Goal: Task Accomplishment & Management: Manage account settings

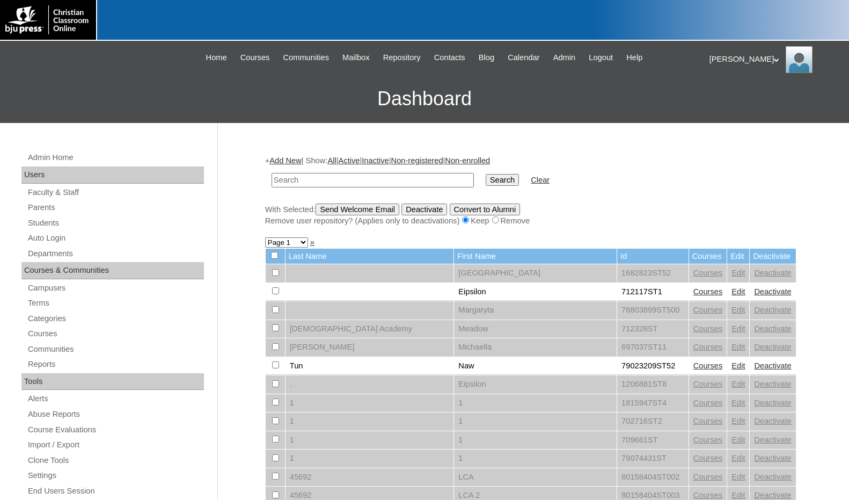
drag, startPoint x: 801, startPoint y: 143, endPoint x: 704, endPoint y: 168, distance: 99.7
click at [347, 181] on input "text" at bounding box center [373, 180] width 202 height 14
paste input "77730323"
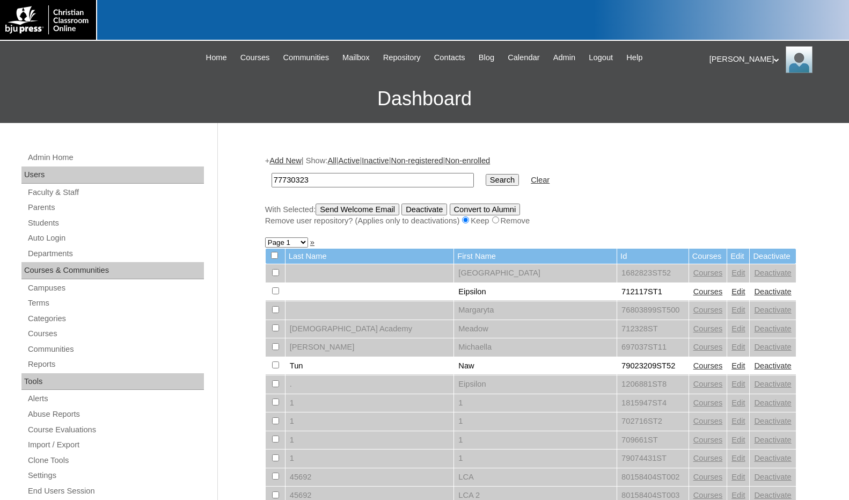
type input "77730323"
click at [486, 174] on input "Search" at bounding box center [502, 180] width 33 height 12
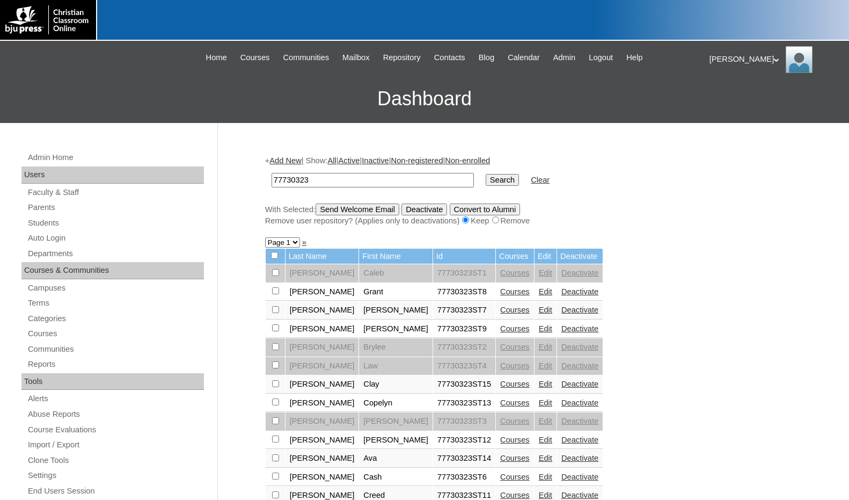
click at [500, 400] on link "Courses" at bounding box center [515, 402] width 30 height 9
click at [539, 404] on link "Edit" at bounding box center [545, 402] width 13 height 9
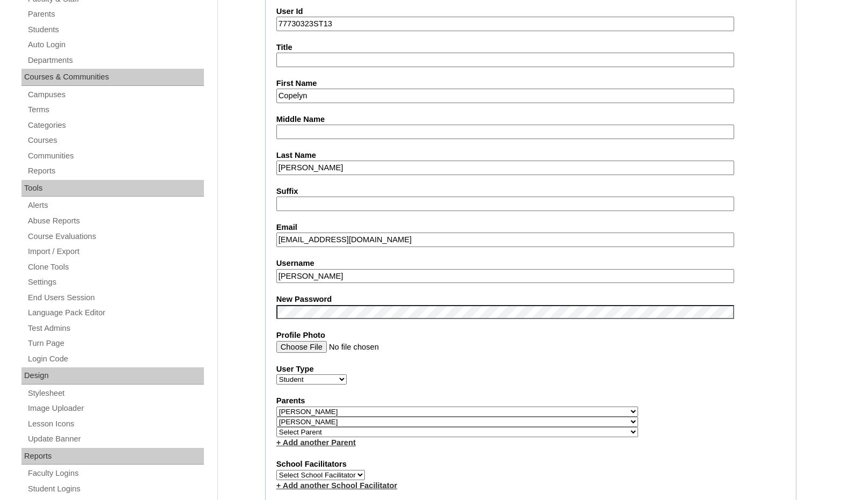
scroll to position [215, 0]
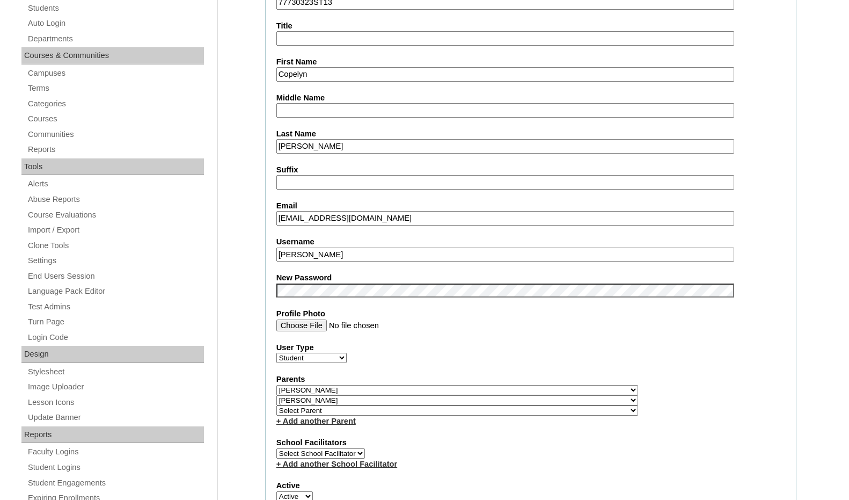
click at [514, 409] on select "Select Parent , Fautanu, Ma 1, 1 23-24 accountMorgan, Jason 6th Street Mennonit…" at bounding box center [457, 410] width 362 height 10
select select "37310"
drag, startPoint x: 525, startPoint y: 412, endPoint x: 520, endPoint y: 409, distance: 5.5
click at [525, 412] on div "Parents Select Parent , Fautanu, Ma 1, 1 23-24 accountMorgan, Jason 6th Street …" at bounding box center [530, 399] width 509 height 53
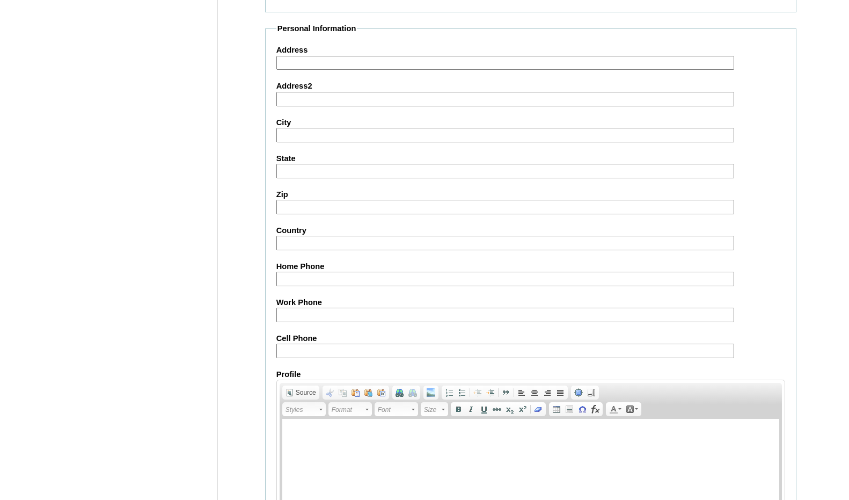
scroll to position [1146, 0]
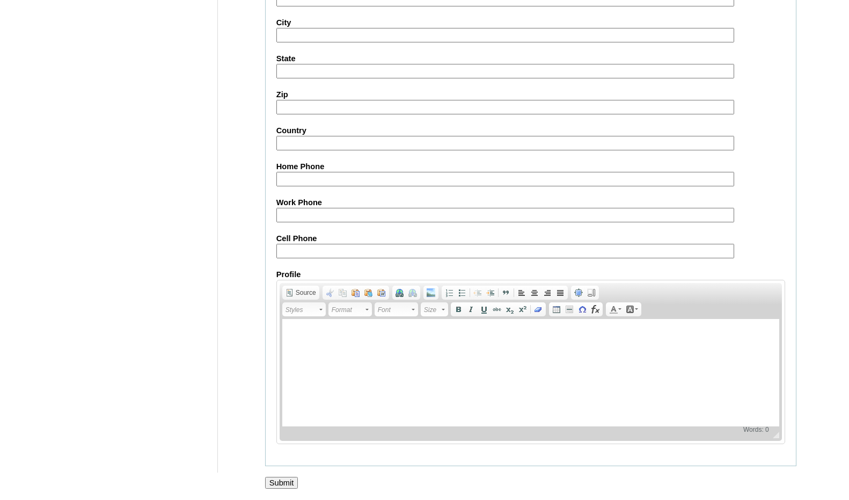
click at [285, 481] on input "Submit" at bounding box center [281, 482] width 33 height 12
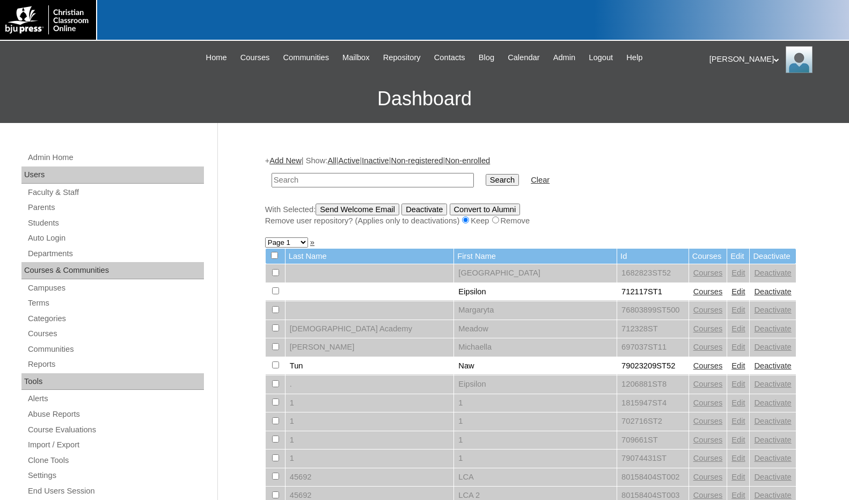
click at [376, 171] on td at bounding box center [372, 179] width 213 height 25
click at [395, 183] on input "text" at bounding box center [373, 180] width 202 height 14
paste input "77730323"
type input "77730323"
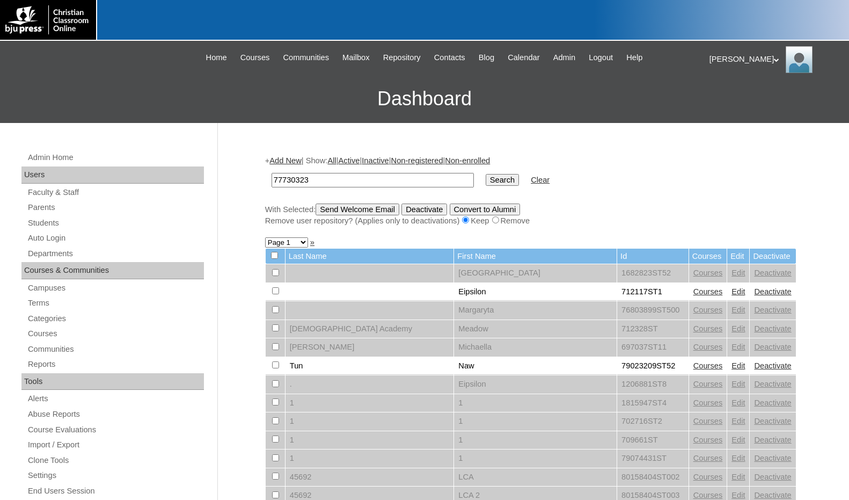
click at [486, 174] on input "Search" at bounding box center [502, 180] width 33 height 12
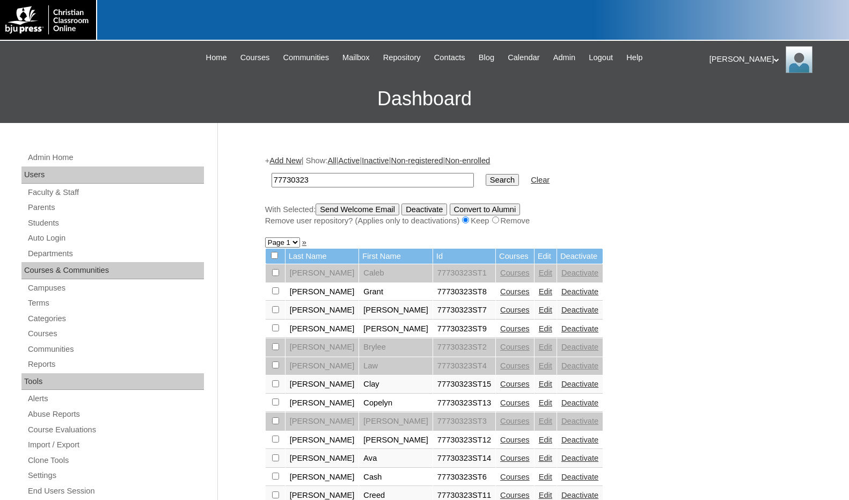
click at [539, 456] on link "Edit" at bounding box center [545, 457] width 13 height 9
click at [500, 458] on link "Courses" at bounding box center [515, 457] width 30 height 9
click at [539, 457] on link "Edit" at bounding box center [545, 457] width 13 height 9
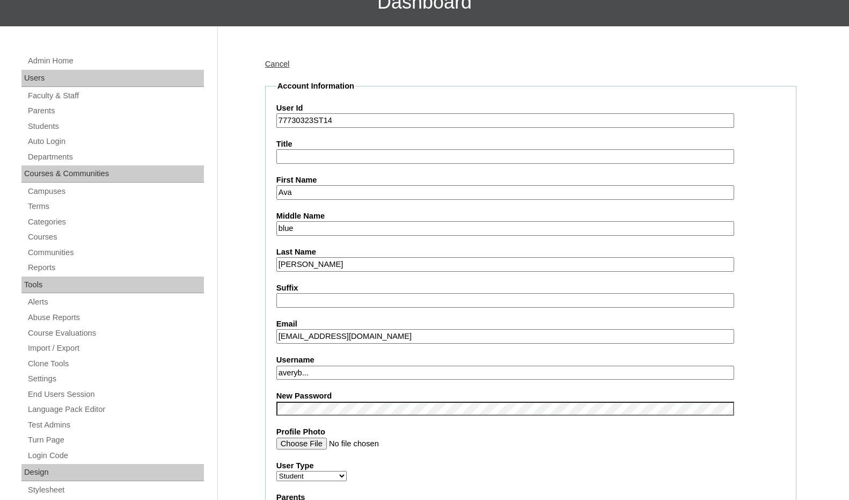
scroll to position [161, 0]
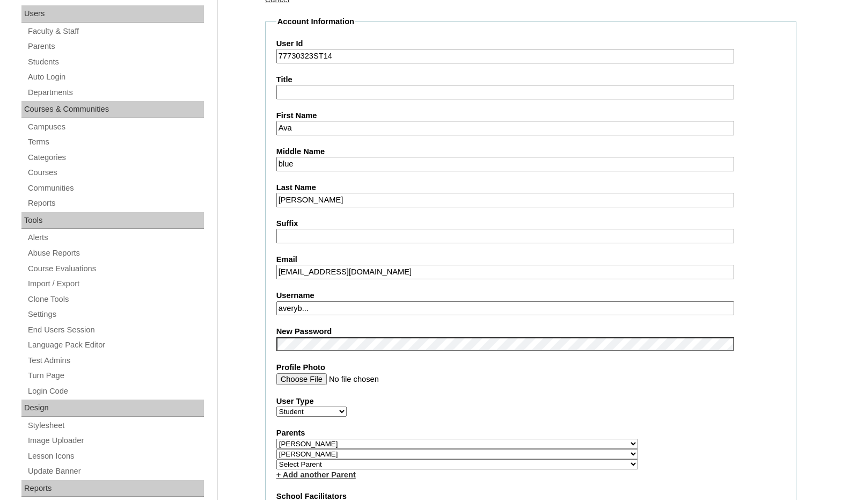
click at [509, 466] on select "Select Parent , Fautanu, Ma 1, 1 23-24 accountMorgan, Jason 6th Street Mennonit…" at bounding box center [457, 464] width 362 height 10
select select "37310"
click at [545, 466] on div "Parents Select Parent , Fautanu, Ma 1, 1 23-24 accountMorgan, Jason 6th Street …" at bounding box center [530, 453] width 509 height 53
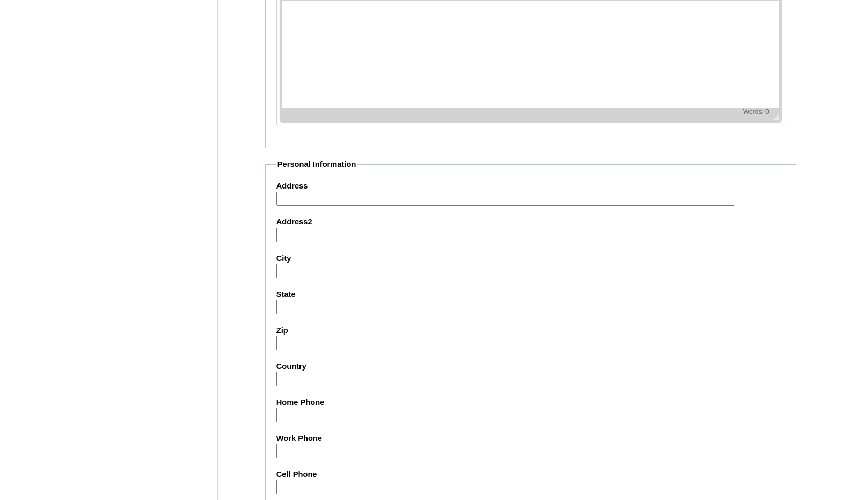
scroll to position [1146, 0]
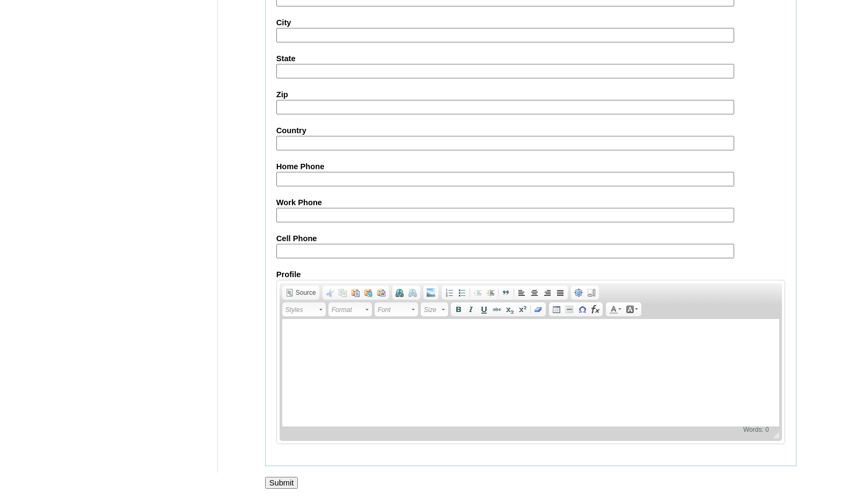
click at [292, 483] on input "Submit" at bounding box center [281, 482] width 33 height 12
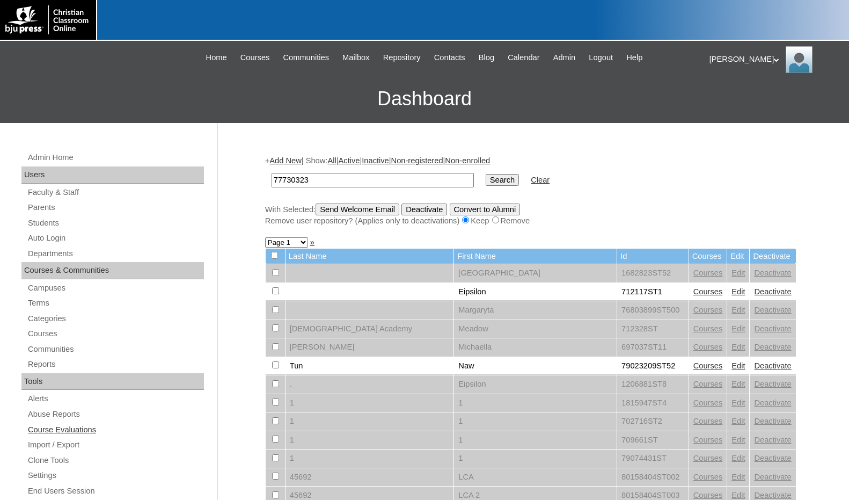
type input "77730323"
click at [486, 174] on input "Search" at bounding box center [502, 180] width 33 height 12
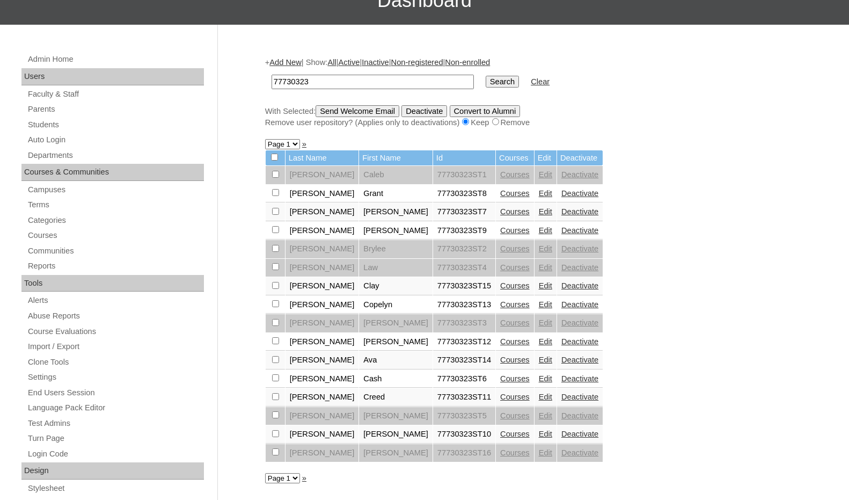
scroll to position [107, 0]
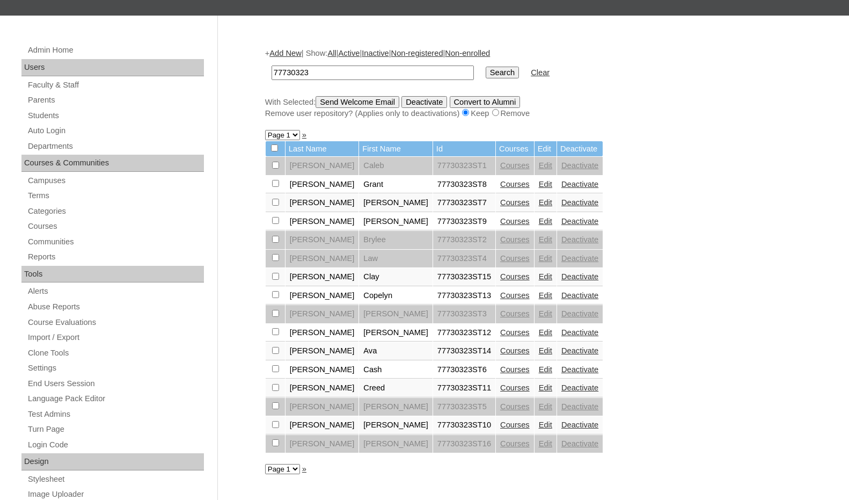
click at [500, 372] on link "Courses" at bounding box center [515, 369] width 30 height 9
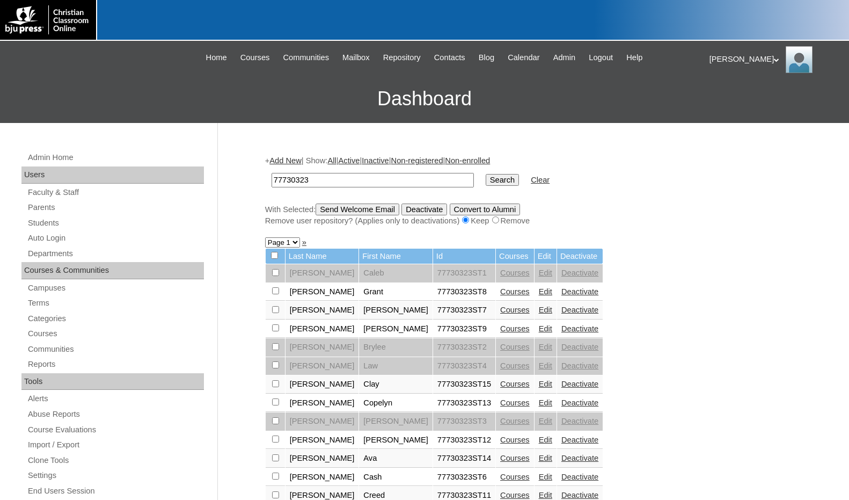
scroll to position [94, 0]
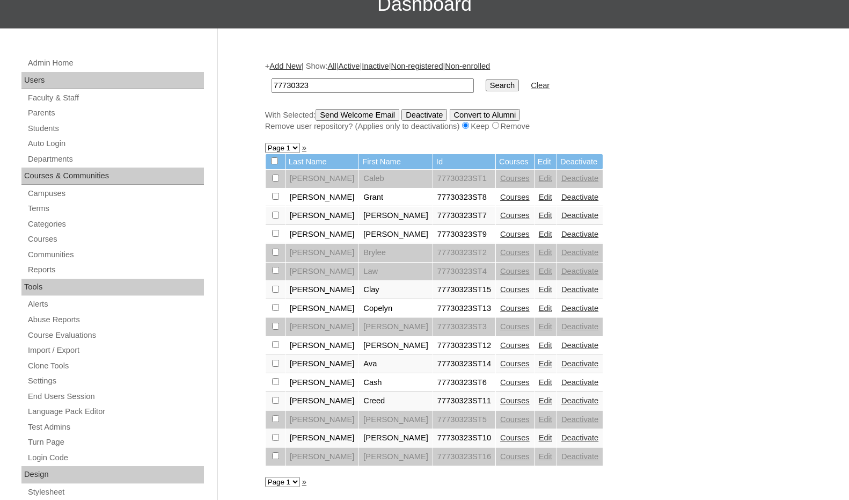
click at [500, 399] on link "Courses" at bounding box center [515, 400] width 30 height 9
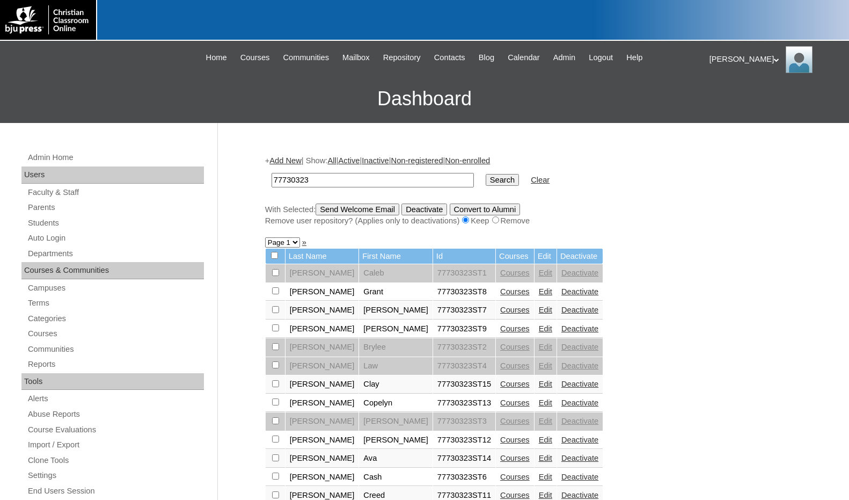
scroll to position [82, 0]
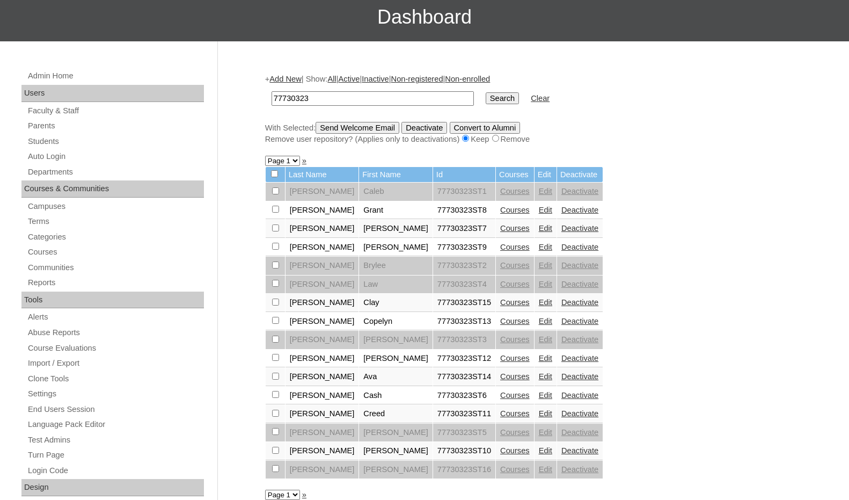
click at [539, 413] on link "Edit" at bounding box center [545, 413] width 13 height 9
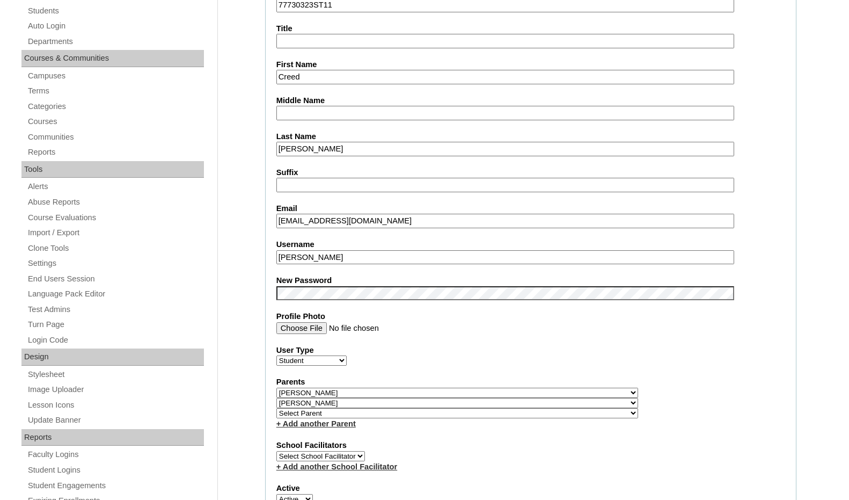
scroll to position [215, 0]
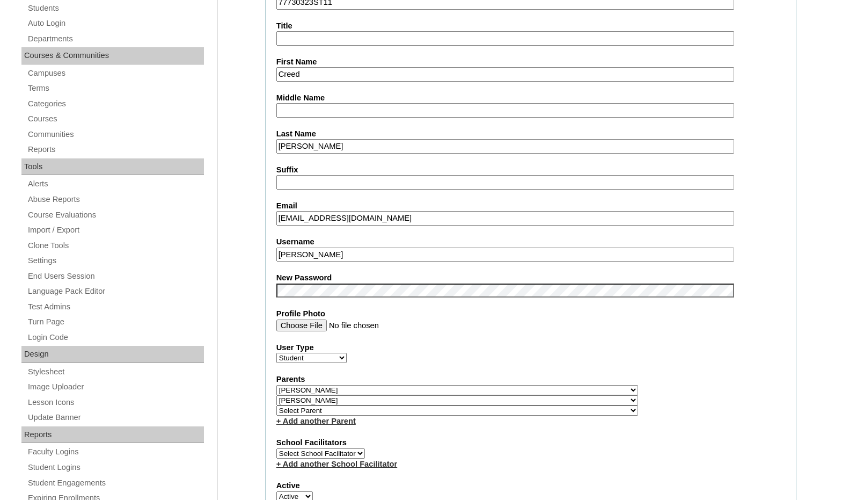
click at [510, 410] on select "Select Parent , Fautanu, Ma 1, 1 23-24 accountMorgan, Jason 6th Street Mennonit…" at bounding box center [457, 410] width 362 height 10
select select "37310"
click at [537, 409] on div "Parents Select Parent , Fautanu, Ma 1, 1 23-24 accountMorgan, Jason 6th Street …" at bounding box center [530, 399] width 509 height 53
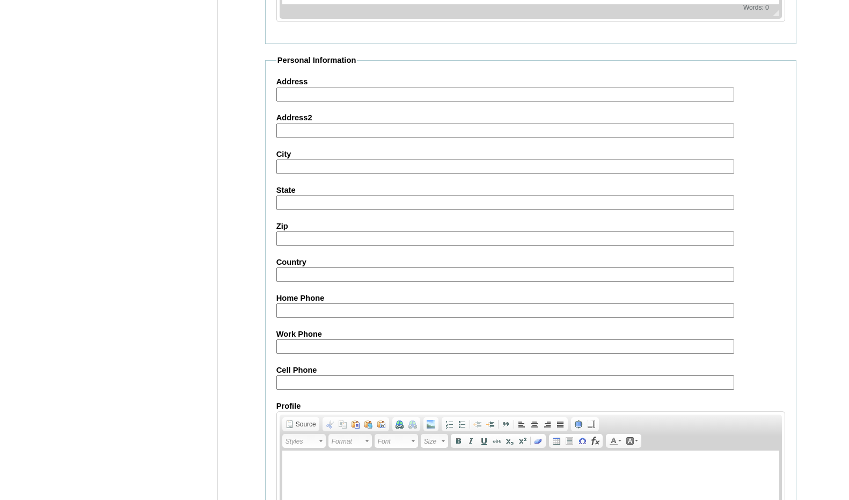
scroll to position [1146, 0]
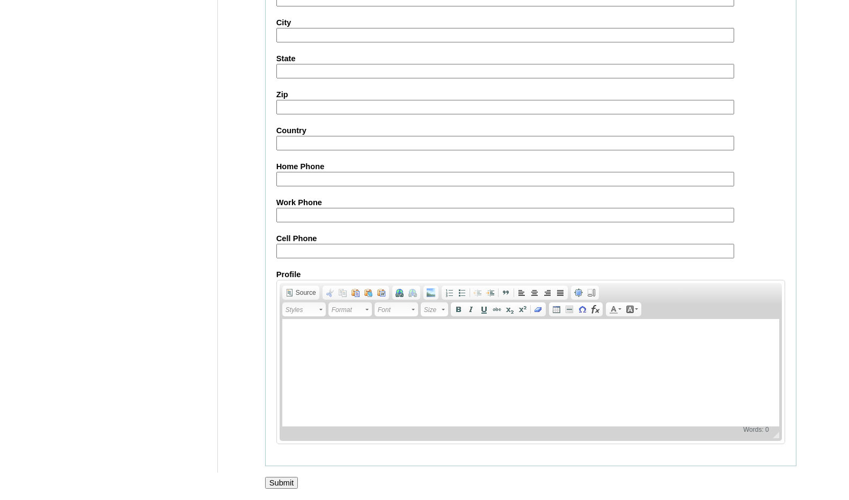
click at [290, 481] on input "Submit" at bounding box center [281, 482] width 33 height 12
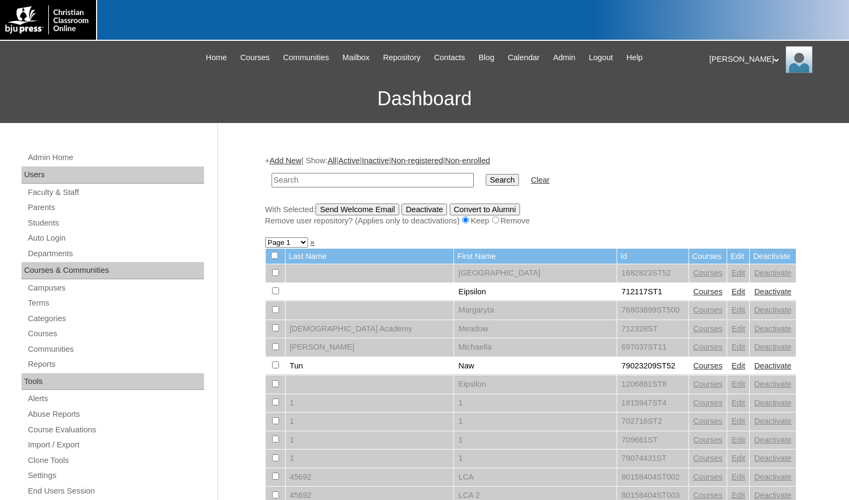
click at [402, 182] on input "text" at bounding box center [373, 180] width 202 height 14
paste input "76321381"
type input "76321381"
click at [486, 174] on input "Search" at bounding box center [502, 180] width 33 height 12
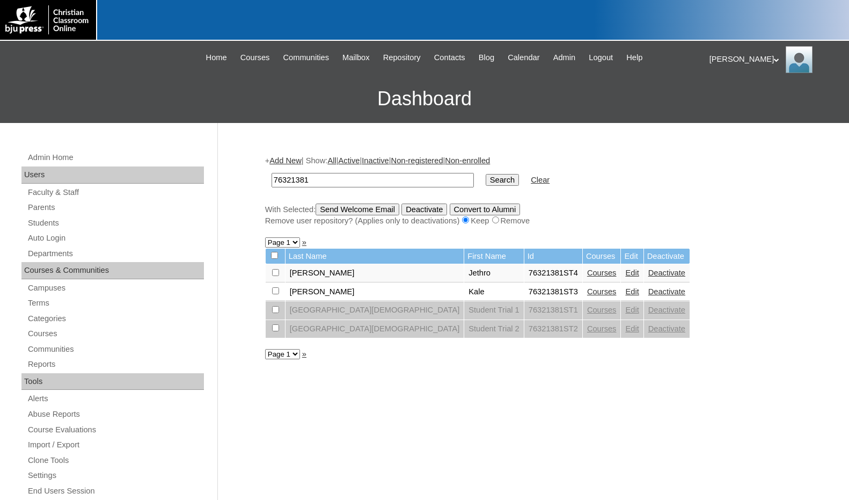
click at [625, 274] on link "Edit" at bounding box center [631, 272] width 13 height 9
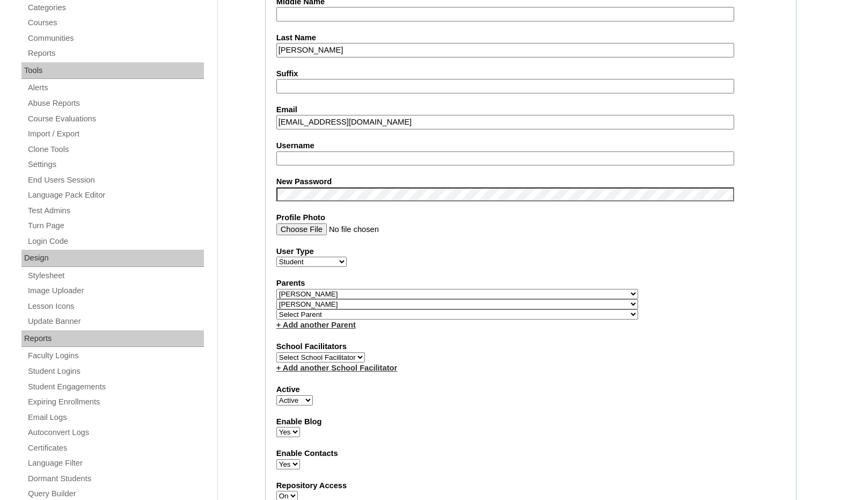
scroll to position [322, 0]
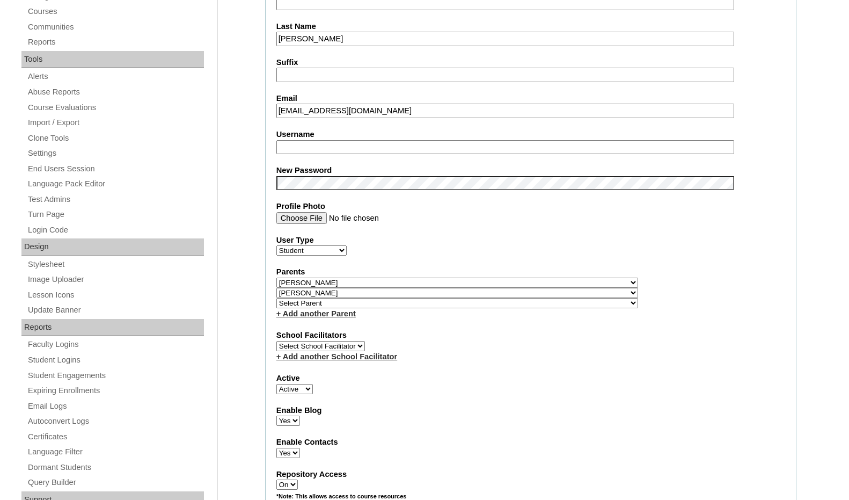
click at [497, 303] on select "Select Parent , Fautanu, Ma 1, 1 23-24 accountMorgan, Jason 6th Street Mennonit…" at bounding box center [457, 303] width 362 height 10
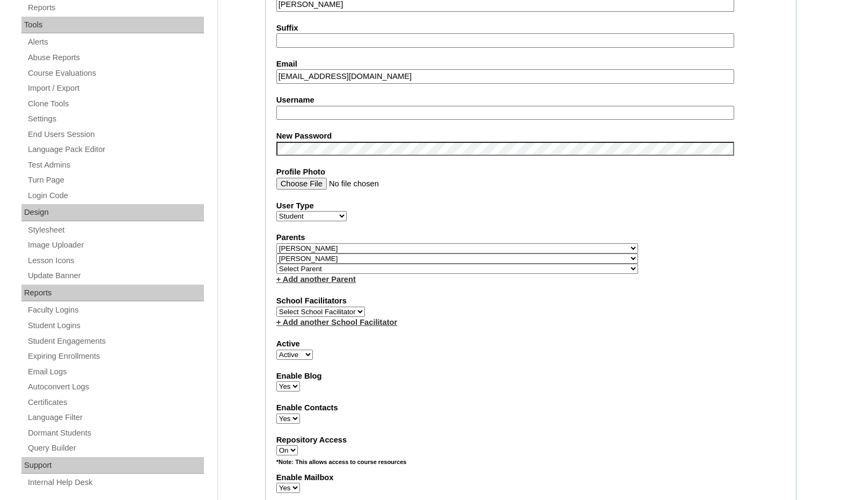
scroll to position [376, 0]
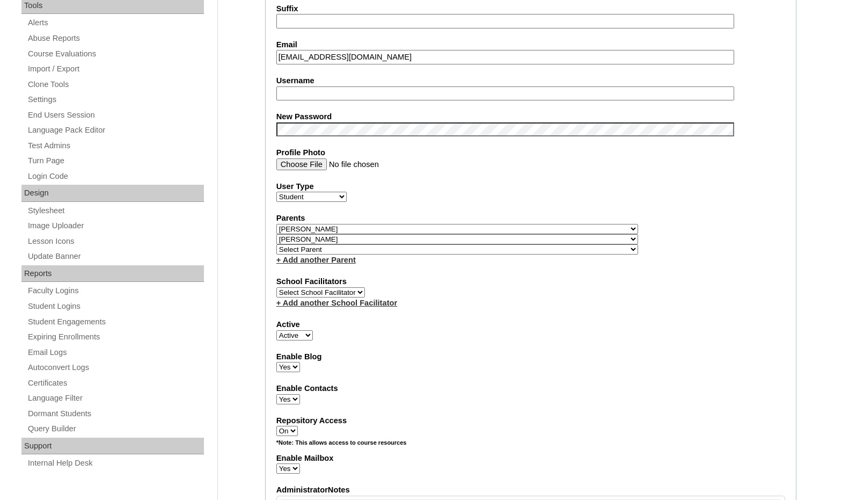
click at [500, 247] on select "Select Parent , Fautanu, Ma 1, 1 23-24 accountMorgan, Jason 6th Street Mennonit…" at bounding box center [457, 249] width 362 height 10
select select "28741"
click at [524, 248] on div "Parents Select Parent , Fautanu, Ma 1, 1 23-24 accountMorgan, Jason 6th Street …" at bounding box center [530, 238] width 509 height 53
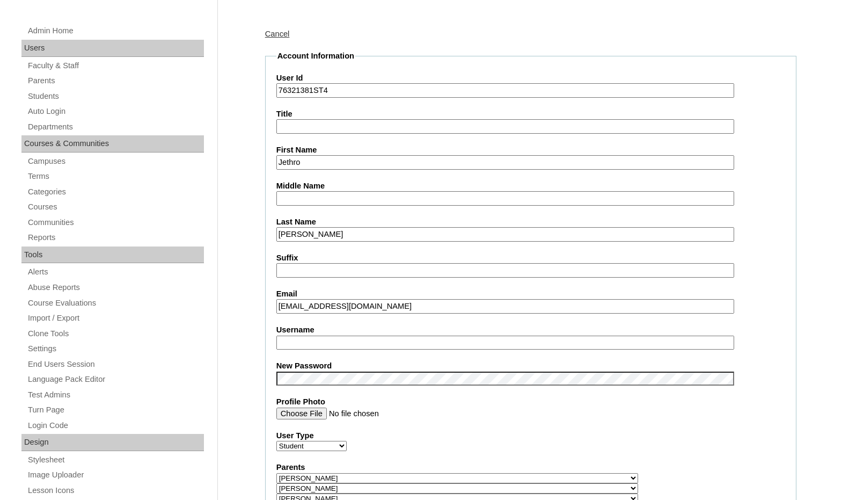
scroll to position [322, 0]
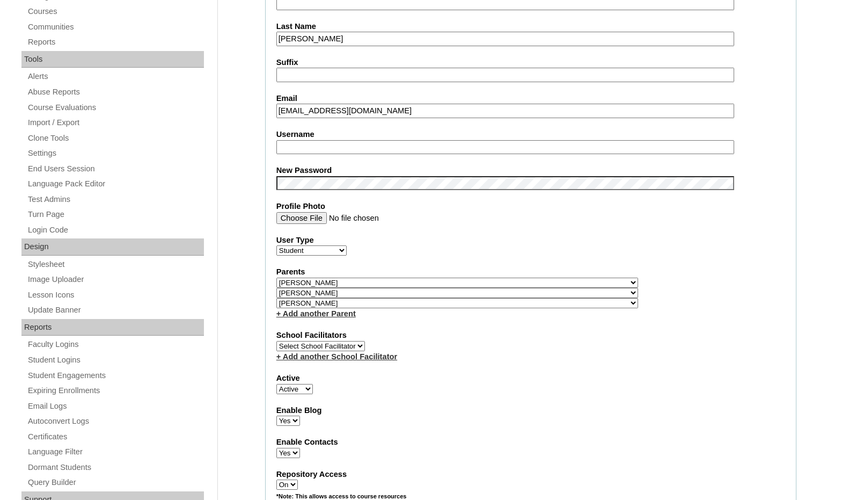
click at [513, 300] on select "Select Parent , Fautanu, Ma 1, 1 23-24 accountMorgan, Jason 6th Street Mennonit…" at bounding box center [457, 303] width 362 height 10
select select
click at [276, 298] on select "Select Parent , Fautanu, Ma 1, 1 23-24 accountMorgan, Jason 6th Street Mennonit…" at bounding box center [457, 303] width 362 height 10
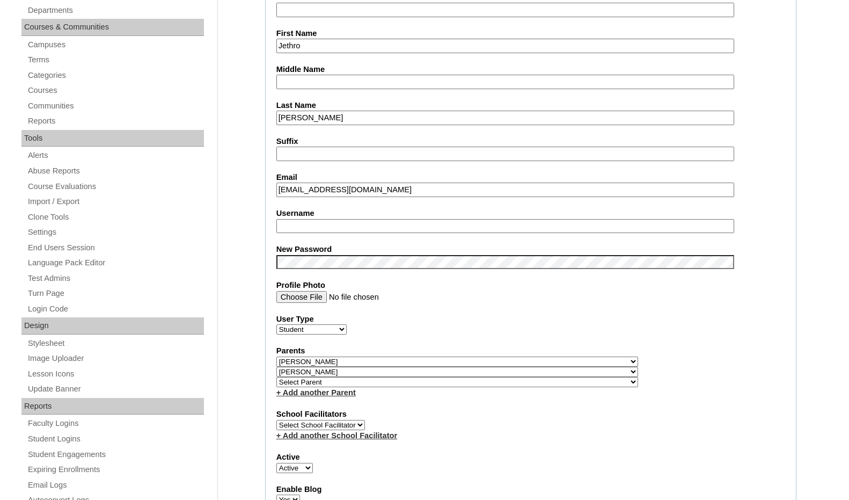
scroll to position [161, 0]
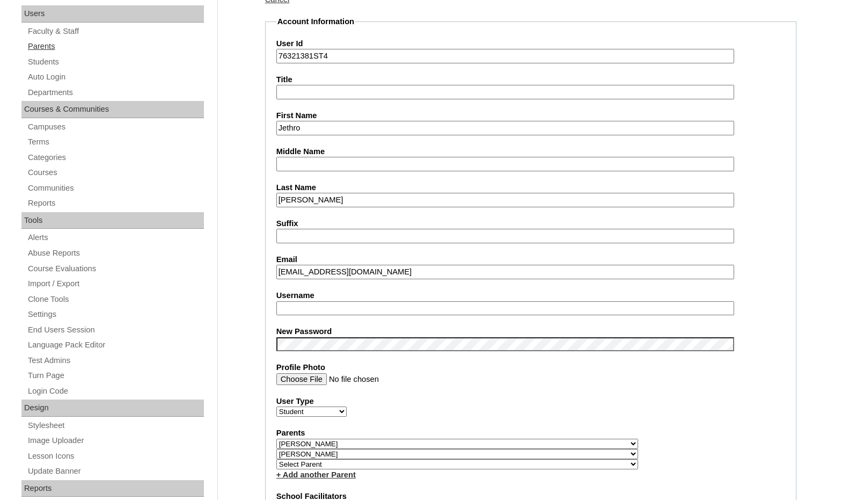
click at [42, 48] on link "Parents" at bounding box center [115, 46] width 177 height 13
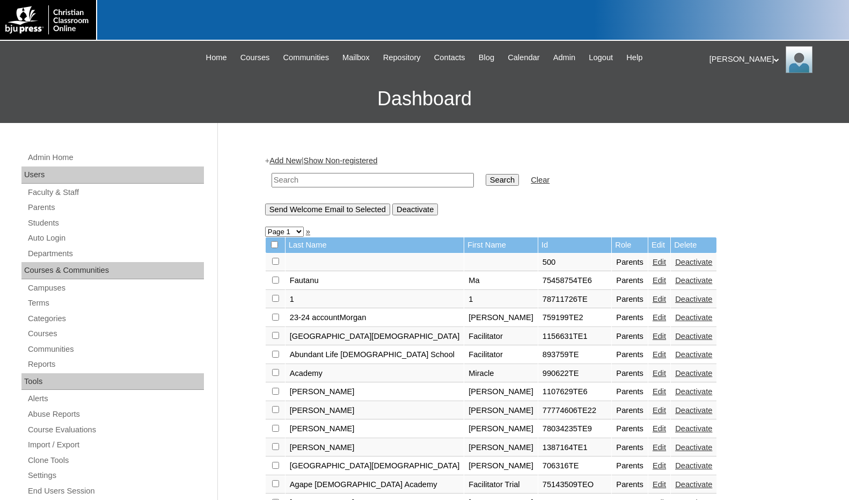
click at [376, 178] on input "text" at bounding box center [373, 180] width 202 height 14
paste input "76321381"
type input "76321381"
click at [66, 225] on link "Students" at bounding box center [115, 222] width 177 height 13
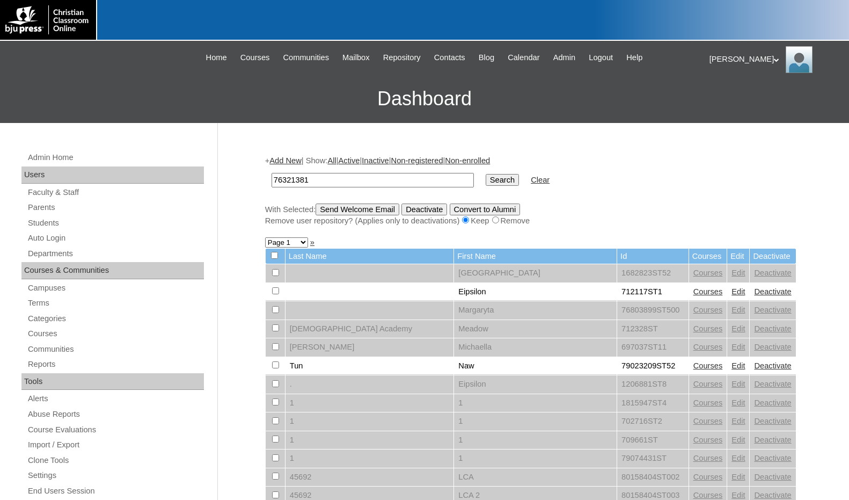
type input "76321381"
click at [486, 179] on input "Search" at bounding box center [502, 180] width 33 height 12
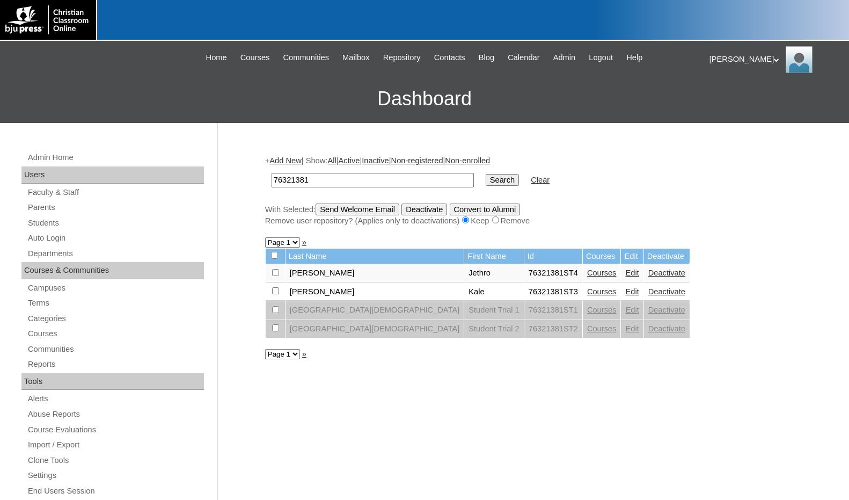
click at [625, 274] on link "Edit" at bounding box center [631, 272] width 13 height 9
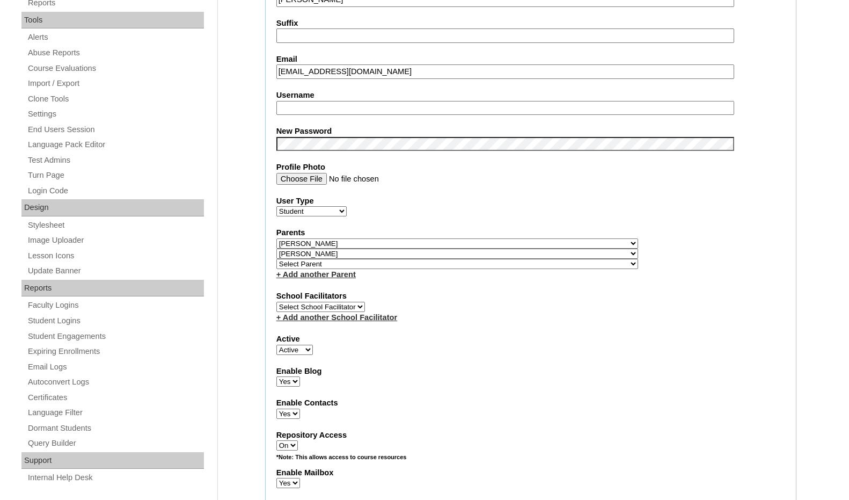
scroll to position [376, 0]
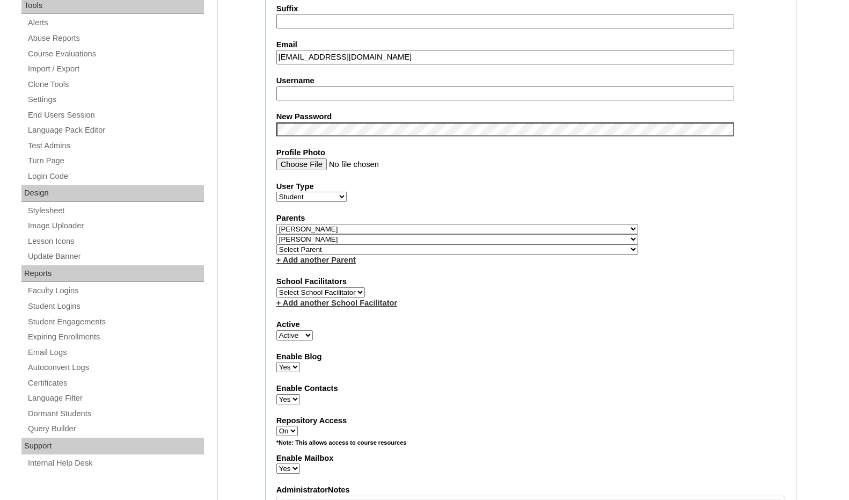
click at [514, 248] on select "Select Parent , Fautanu, Ma 1, 1 23-24 accountMorgan, Jason 6th Street Mennonit…" at bounding box center [457, 249] width 362 height 10
select select "37312"
click at [526, 249] on div "Parents Select Parent , Fautanu, Ma 1, 1 23-24 accountMorgan, Jason 6th Street …" at bounding box center [530, 238] width 509 height 53
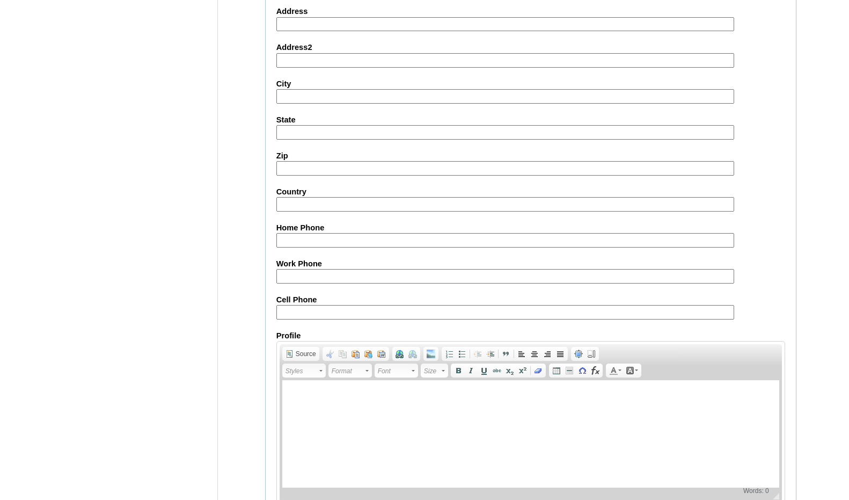
scroll to position [1146, 0]
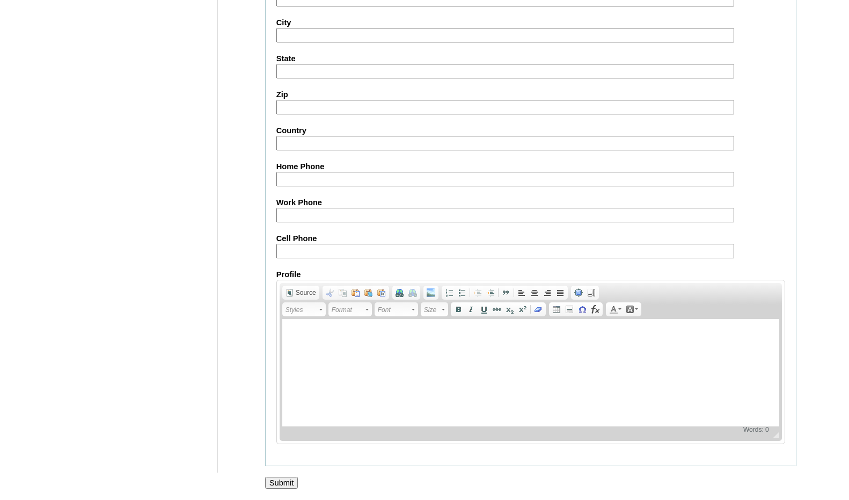
click at [283, 483] on input "Submit" at bounding box center [281, 482] width 33 height 12
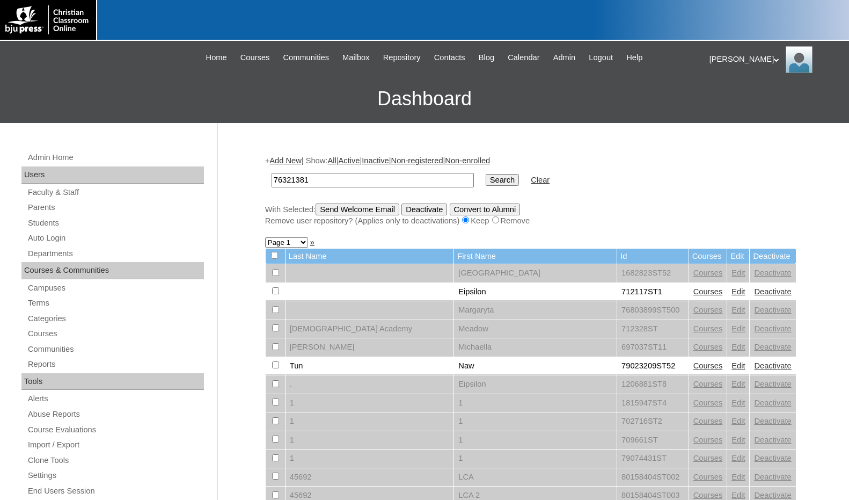
type input "76321381"
click at [486, 174] on input "Search" at bounding box center [502, 180] width 33 height 12
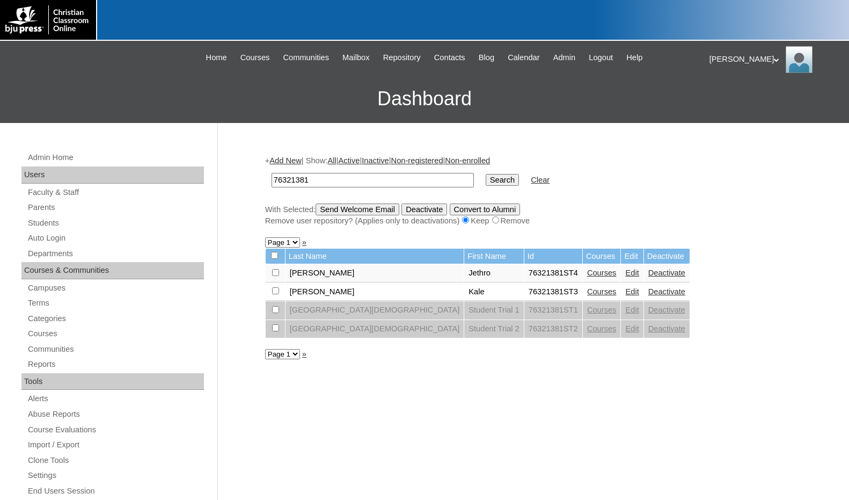
click at [625, 291] on link "Edit" at bounding box center [631, 291] width 13 height 9
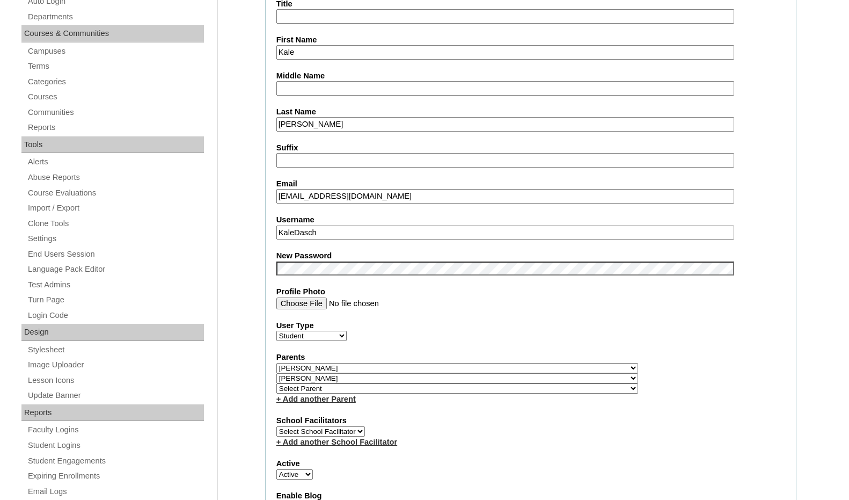
scroll to position [268, 0]
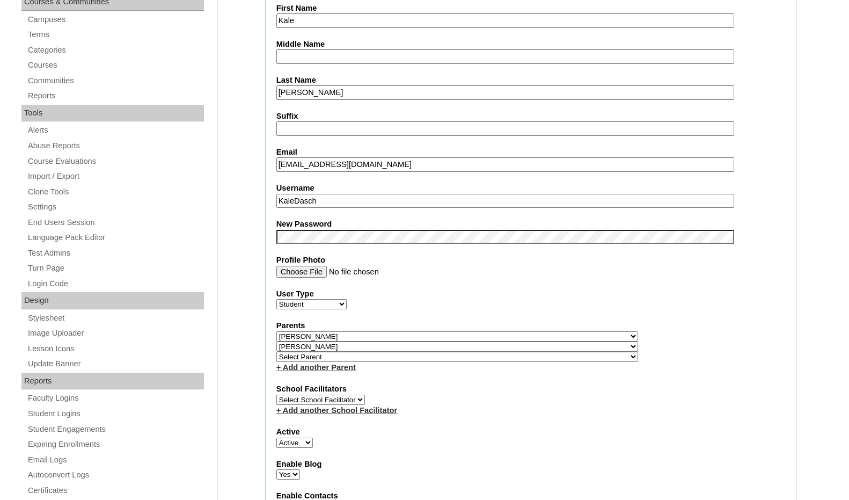
click at [512, 356] on select "Select Parent , Fautanu, Ma 1, 1 23-24 accountMorgan, Jason 6th Street Mennonit…" at bounding box center [457, 356] width 362 height 10
select select "37312"
click at [527, 357] on div "Parents Select Parent , Fautanu, Ma 1, 1 23-24 accountMorgan, Jason 6th Street …" at bounding box center [530, 346] width 509 height 53
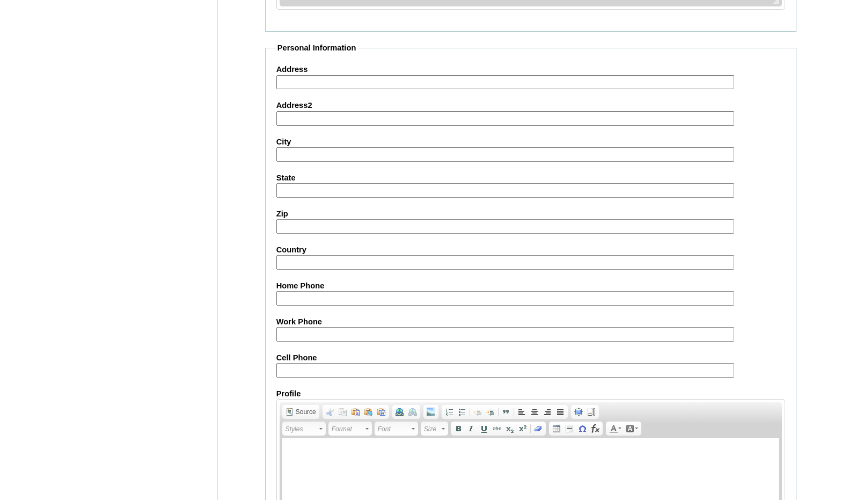
scroll to position [1146, 0]
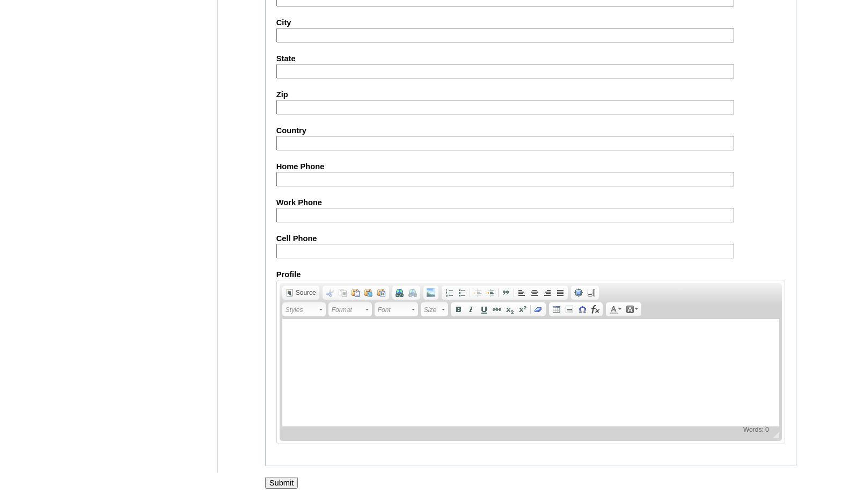
click at [292, 481] on input "Submit" at bounding box center [281, 482] width 33 height 12
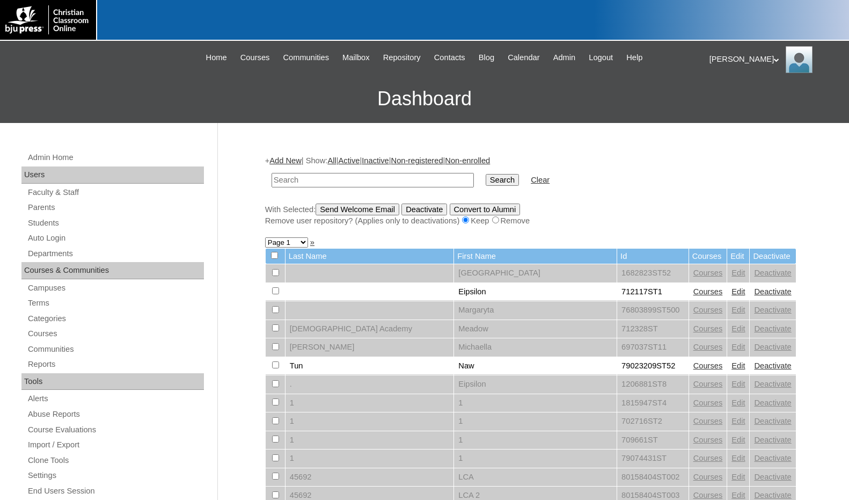
click at [46, 230] on div "Admin Home Users Faculty & Staff Parents Students Auto Login Departments Course…" at bounding box center [114, 498] width 196 height 694
click at [47, 224] on link "Students" at bounding box center [115, 222] width 177 height 13
click at [296, 182] on input "text" at bounding box center [373, 180] width 202 height 14
type input "[PERSON_NAME]"
click at [486, 174] on input "Search" at bounding box center [502, 180] width 33 height 12
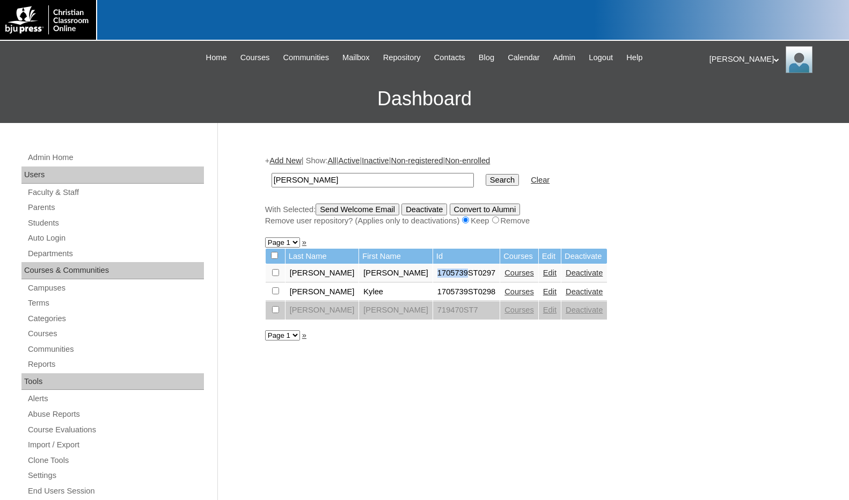
drag, startPoint x: 380, startPoint y: 275, endPoint x: 411, endPoint y: 280, distance: 31.0
click at [433, 280] on td "1705739ST0297" at bounding box center [466, 273] width 67 height 18
copy td "1705739"
drag, startPoint x: 327, startPoint y: 181, endPoint x: 248, endPoint y: 174, distance: 79.7
click at [248, 174] on div "Admin Home Users Faculty & Staff Parents Students Auto Login Departments Course…" at bounding box center [424, 493] width 849 height 740
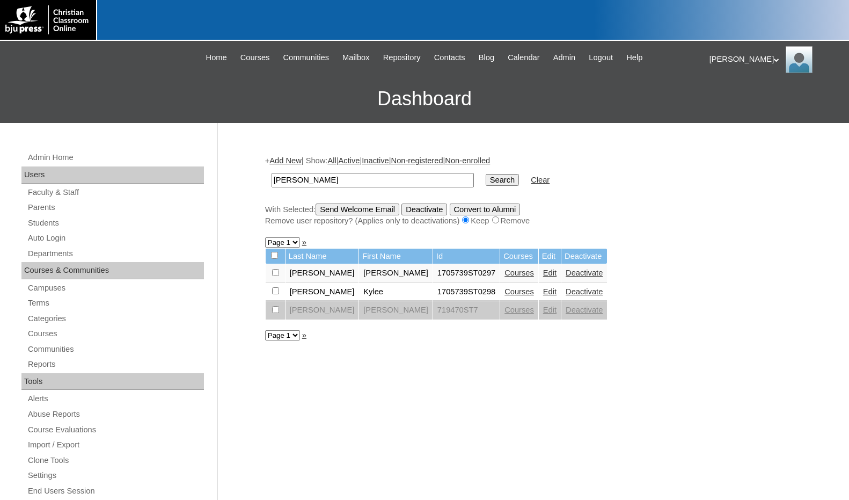
paste input "1705739"
type input "1705739"
click at [486, 182] on input "Search" at bounding box center [502, 180] width 33 height 12
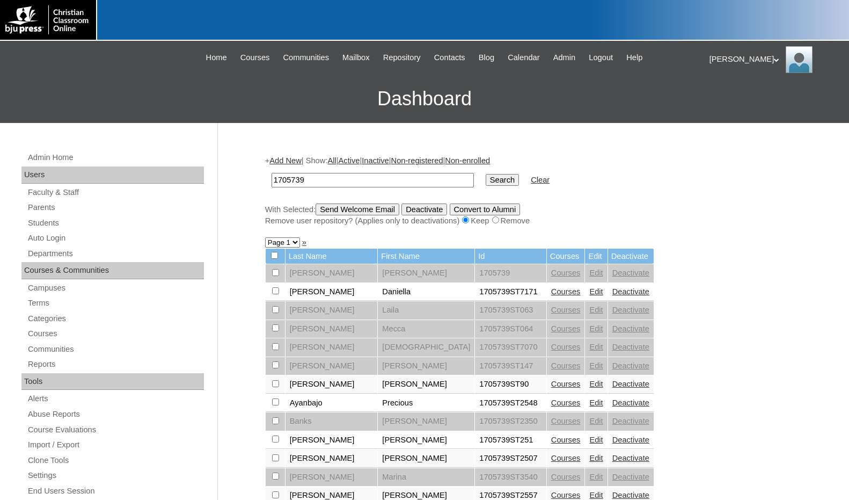
drag, startPoint x: 311, startPoint y: 177, endPoint x: 241, endPoint y: 168, distance: 70.8
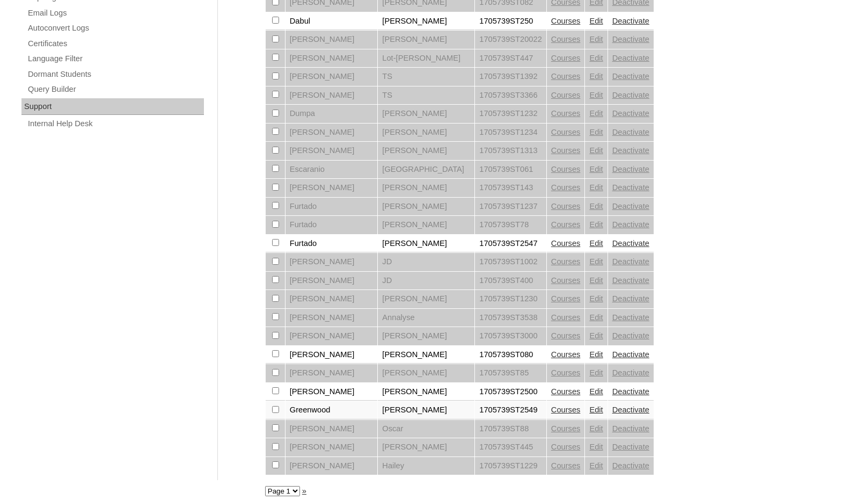
scroll to position [723, 0]
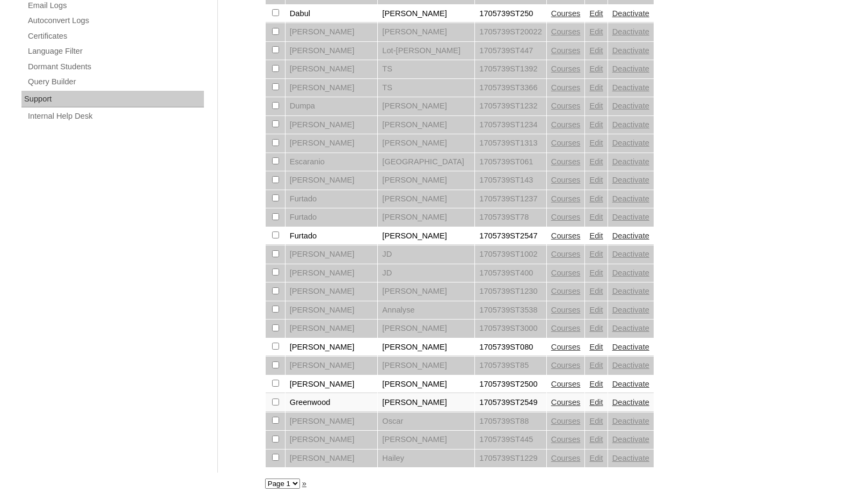
click at [277, 485] on select "Page 1 Page 2 Page 3" at bounding box center [282, 483] width 35 height 10
select select "admin_students.php?q=1705739&submit=Search&page=2"
click at [265, 478] on select "Page 1 Page 2 Page 3" at bounding box center [282, 483] width 35 height 10
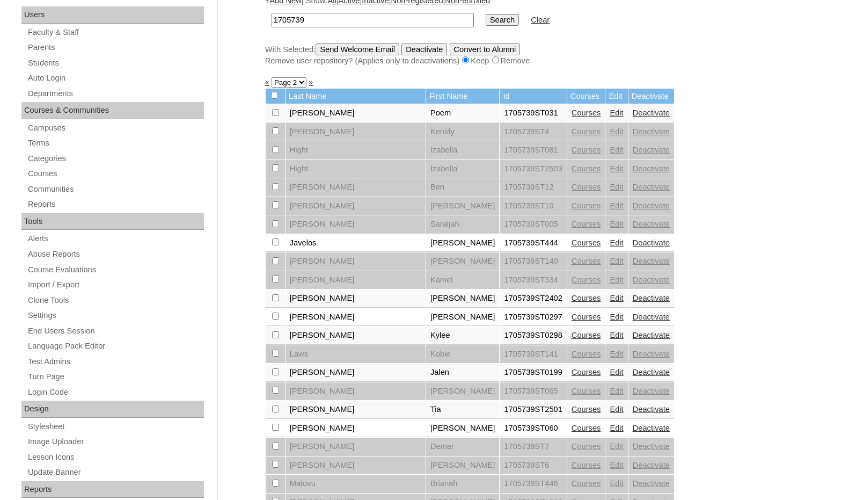
scroll to position [161, 0]
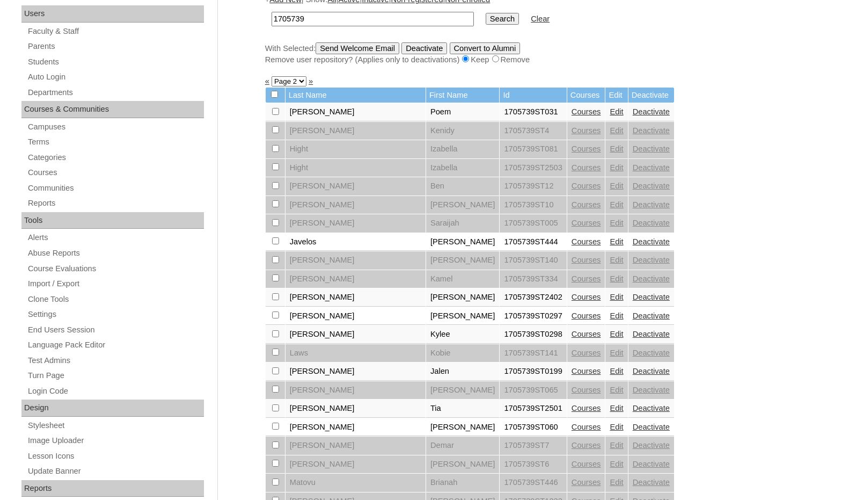
click at [610, 318] on link "Edit" at bounding box center [616, 315] width 13 height 9
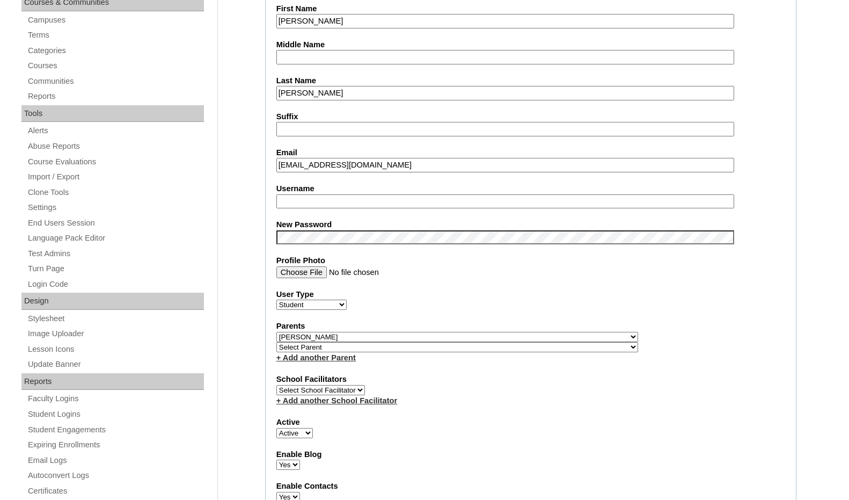
scroll to position [268, 0]
click at [306, 201] on input "Username" at bounding box center [505, 201] width 458 height 14
type input "[PERSON_NAME].[PERSON_NAME]"
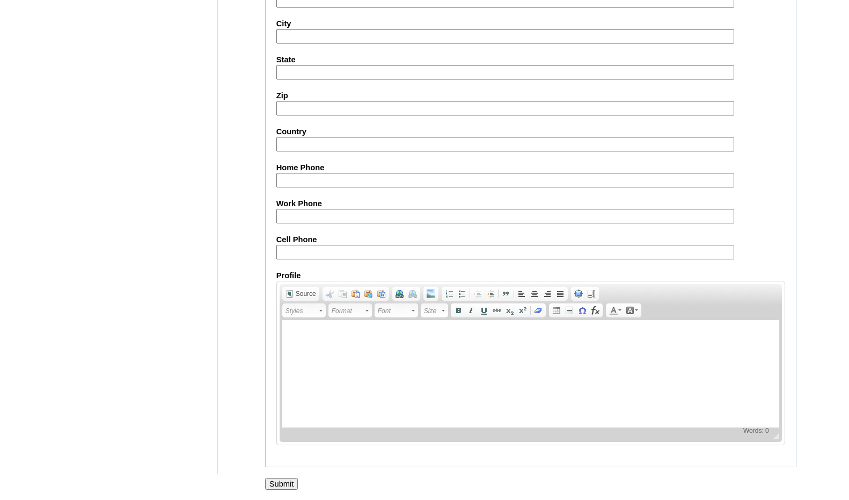
scroll to position [1135, 0]
click at [280, 488] on input "Submit" at bounding box center [281, 482] width 33 height 12
